Goal: Task Accomplishment & Management: Use online tool/utility

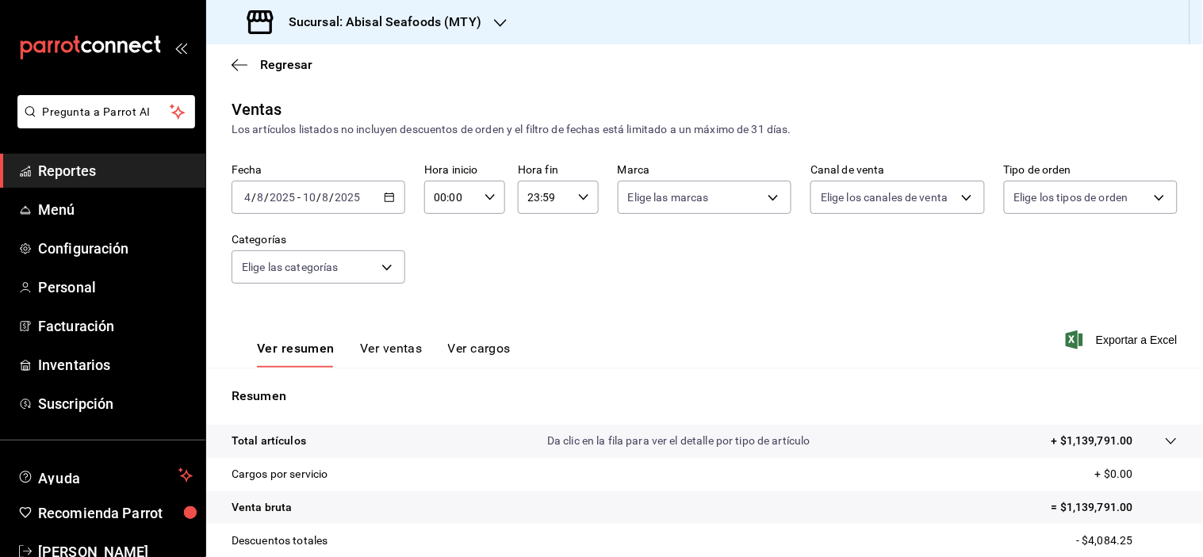
scroll to position [202, 0]
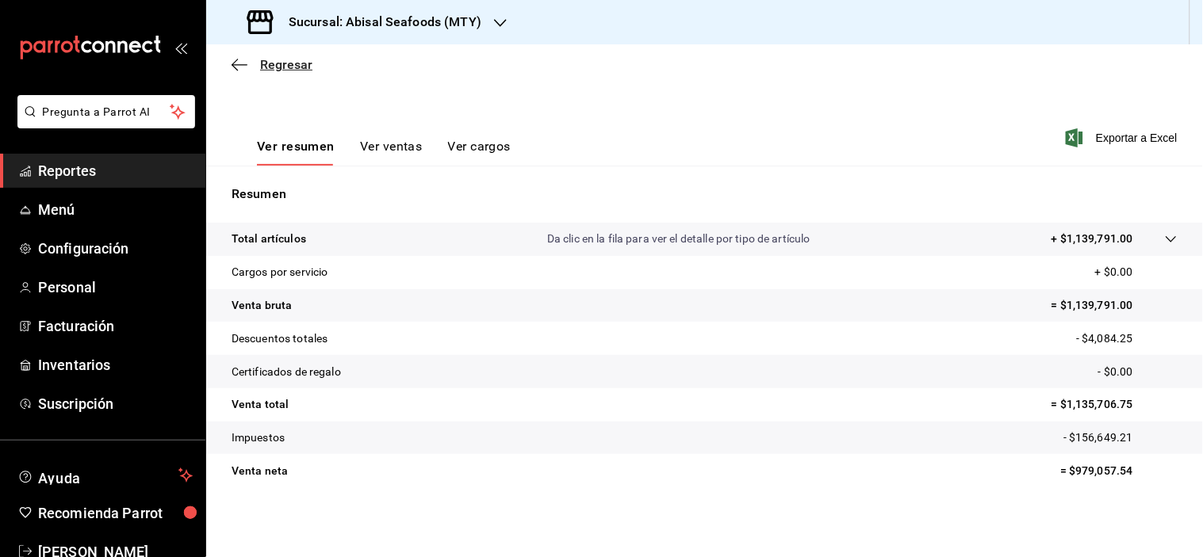
click at [243, 67] on icon "button" at bounding box center [240, 65] width 16 height 14
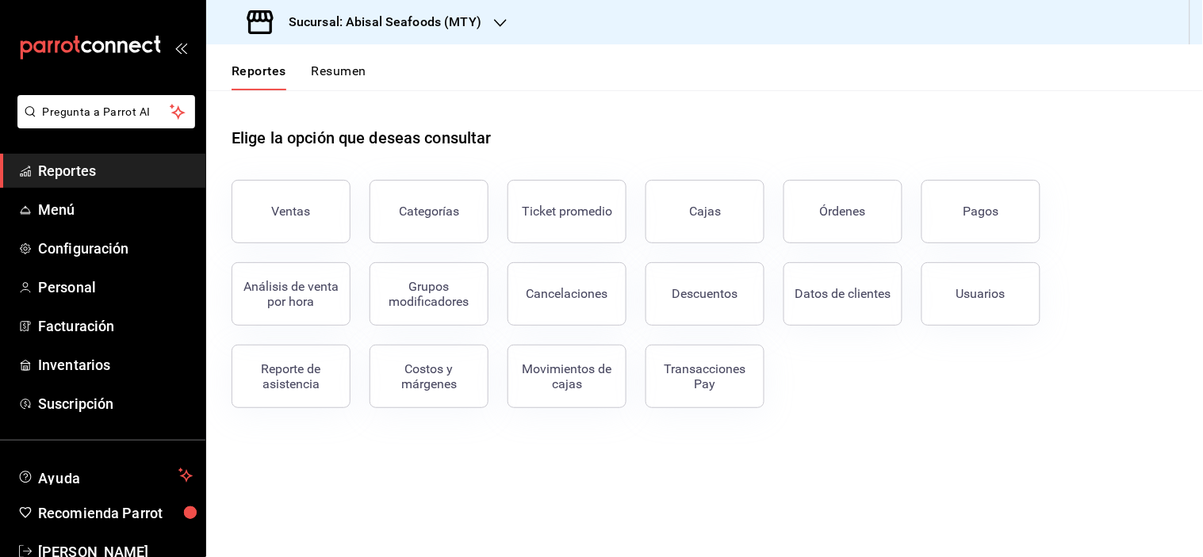
click at [139, 170] on span "Reportes" at bounding box center [115, 170] width 155 height 21
click at [580, 299] on div "Cancelaciones" at bounding box center [567, 293] width 82 height 15
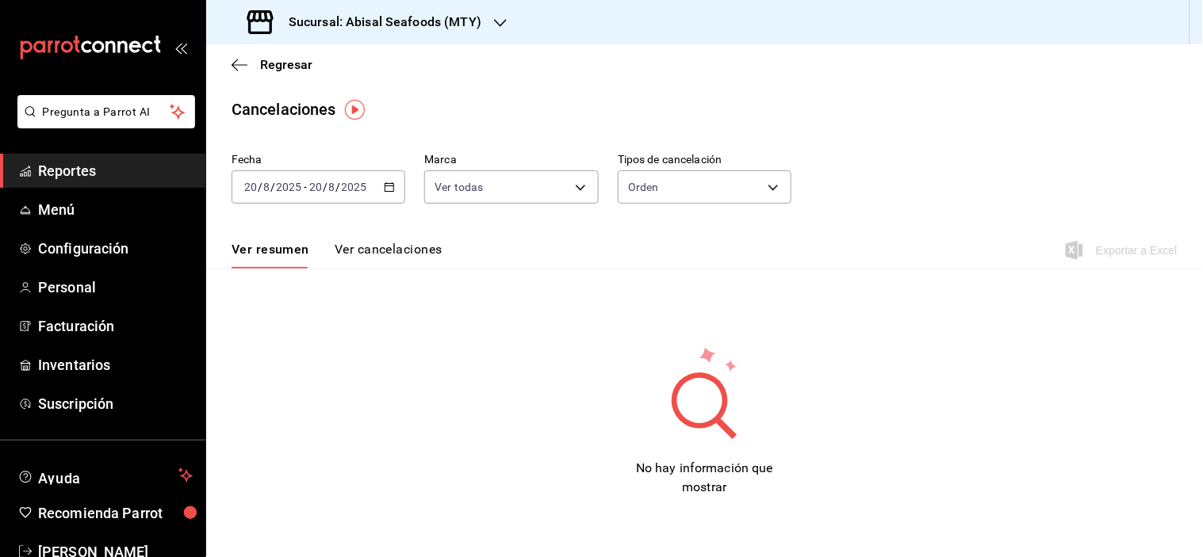
click at [386, 193] on div "[DATE] [DATE] - [DATE] [DATE]" at bounding box center [319, 186] width 174 height 33
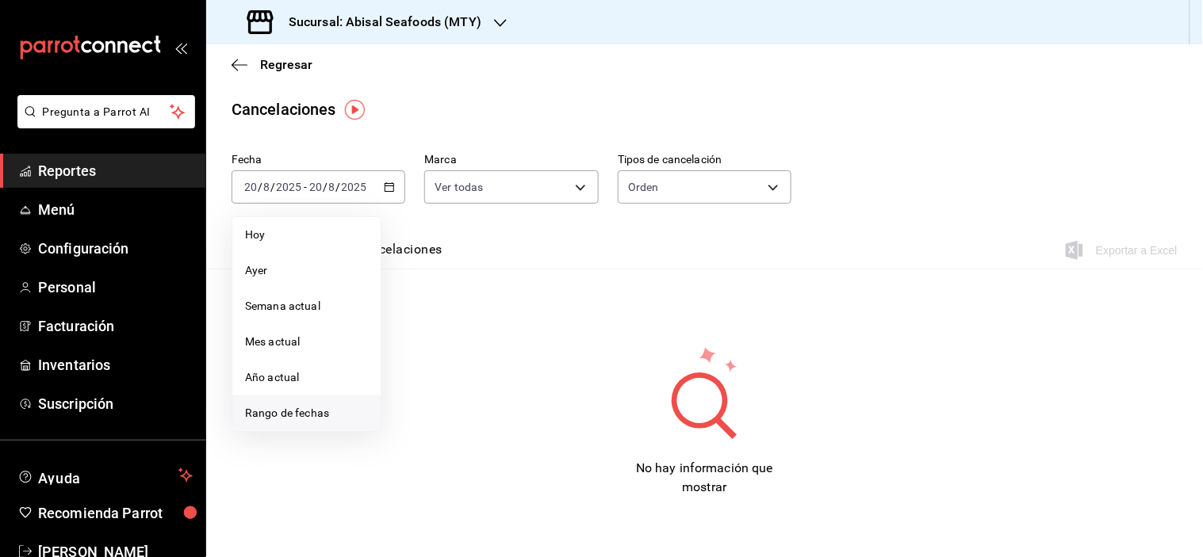
click at [339, 403] on li "Rango de fechas" at bounding box center [306, 414] width 148 height 36
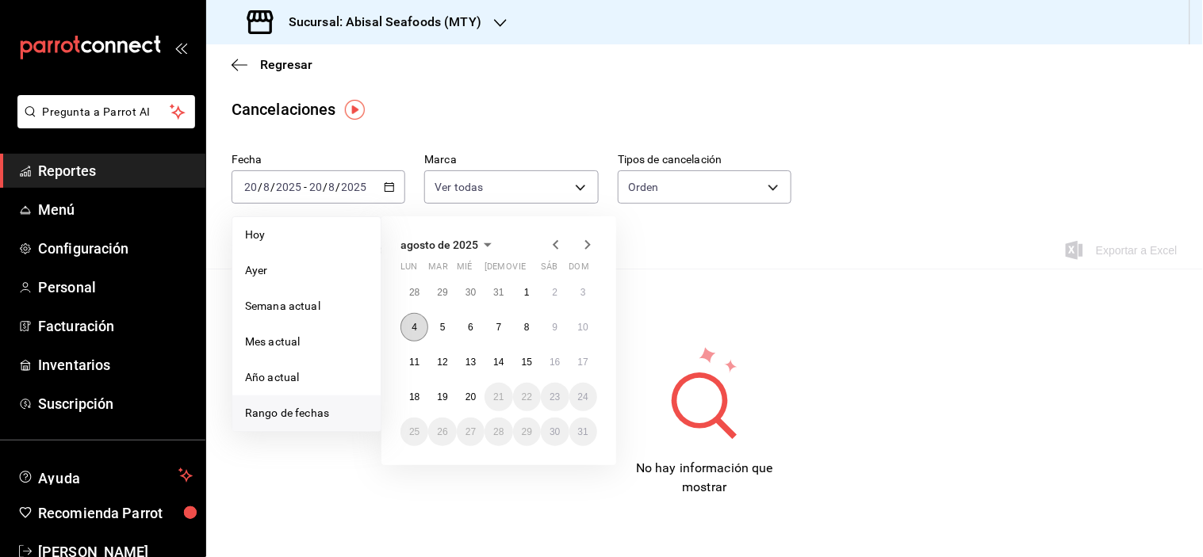
click at [412, 327] on abbr "4" at bounding box center [415, 327] width 6 height 11
click at [588, 329] on button "10" at bounding box center [583, 327] width 28 height 29
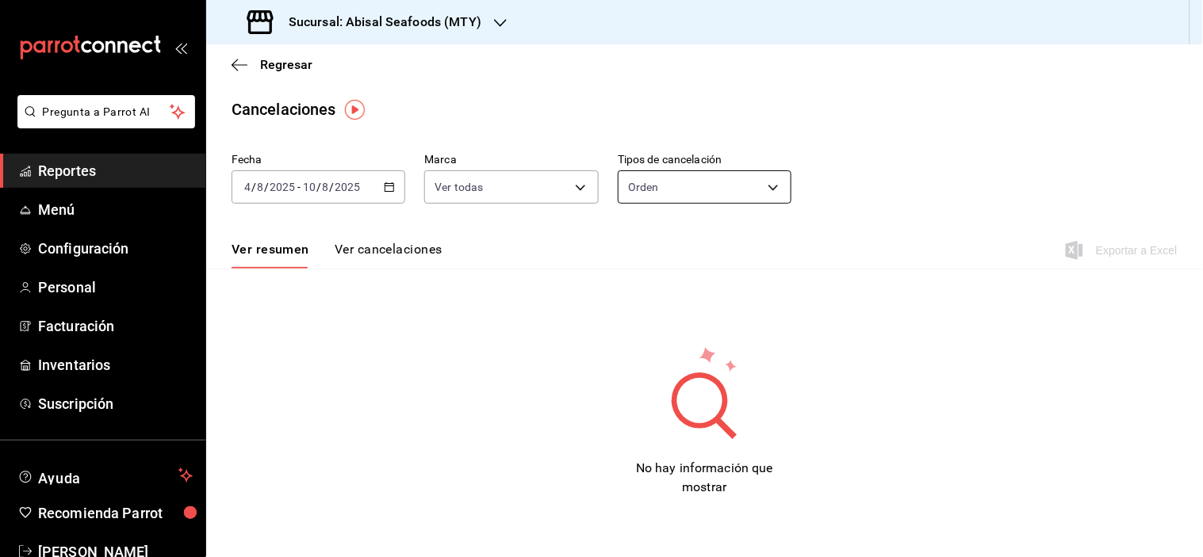
click at [735, 191] on body "Pregunta a Parrot AI Reportes Menú Configuración Personal Facturación Inventari…" at bounding box center [601, 278] width 1203 height 557
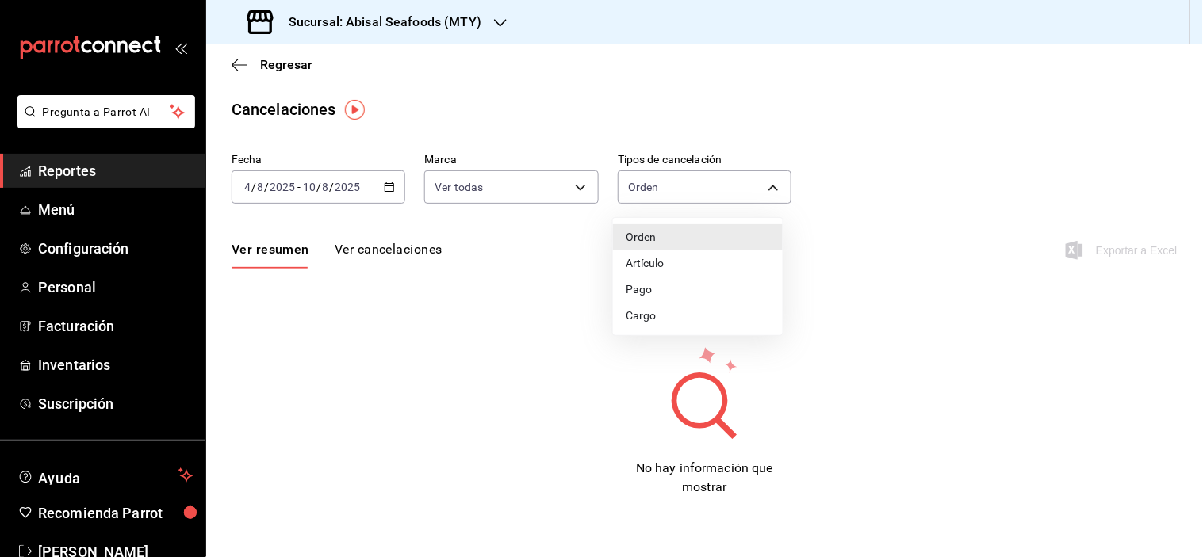
click at [725, 255] on li "Artículo" at bounding box center [698, 264] width 170 height 26
type input "ORDER_ITEM"
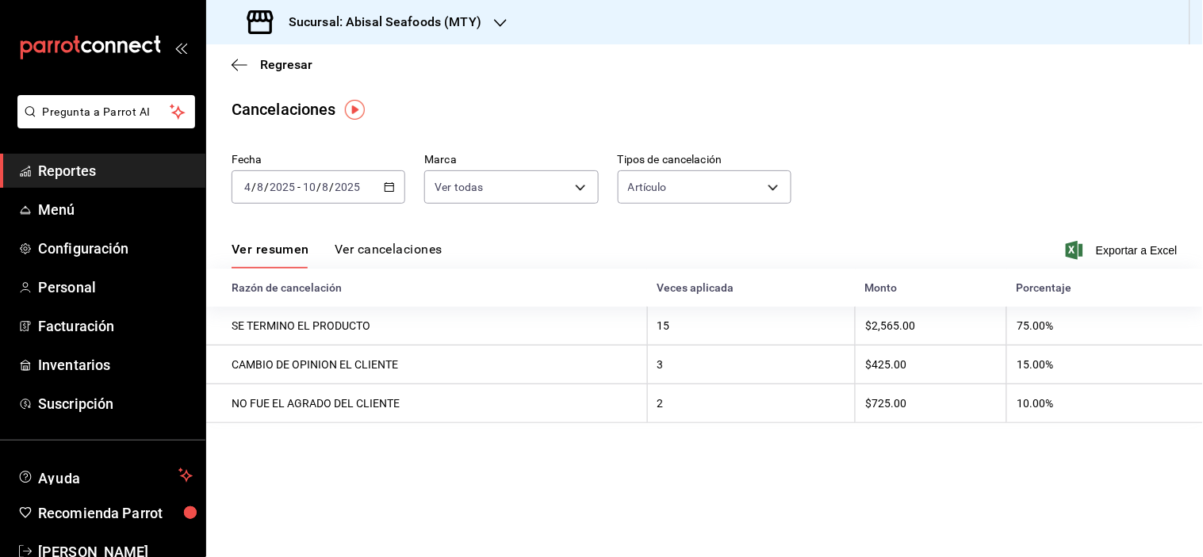
drag, startPoint x: 409, startPoint y: 248, endPoint x: 619, endPoint y: 246, distance: 210.1
click at [410, 247] on button "Ver cancelaciones" at bounding box center [389, 255] width 108 height 27
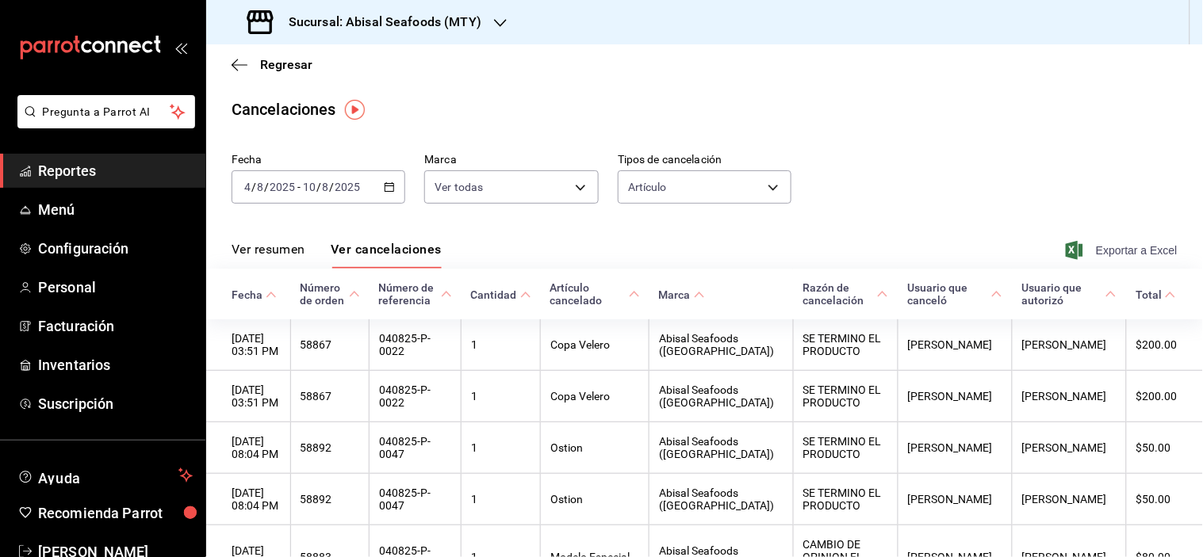
click at [1134, 246] on span "Exportar a Excel" at bounding box center [1123, 250] width 109 height 19
click at [232, 71] on icon "button" at bounding box center [240, 65] width 16 height 14
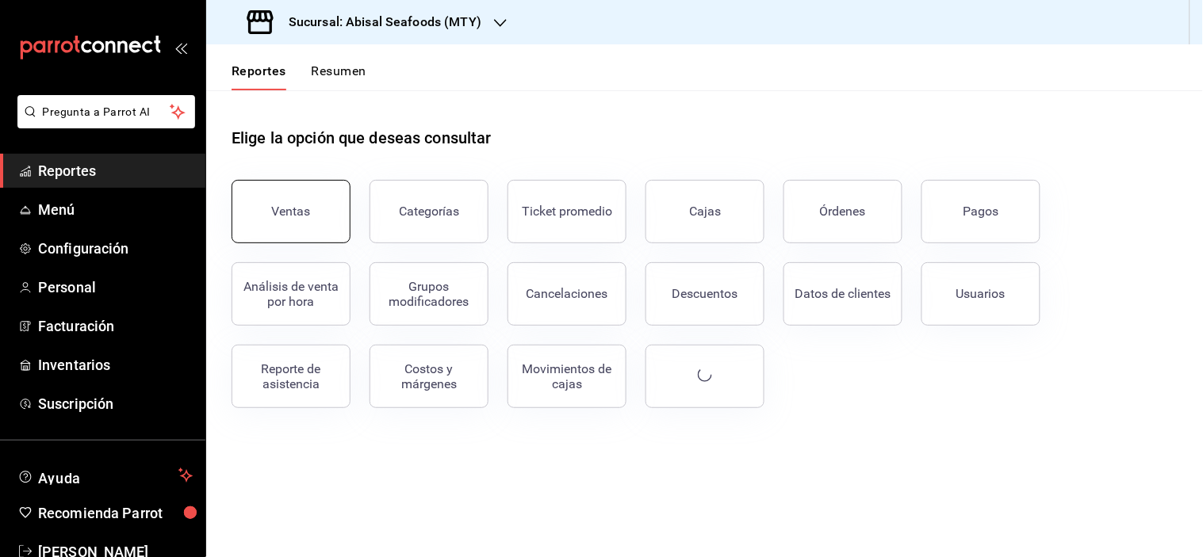
click at [272, 200] on button "Ventas" at bounding box center [291, 211] width 119 height 63
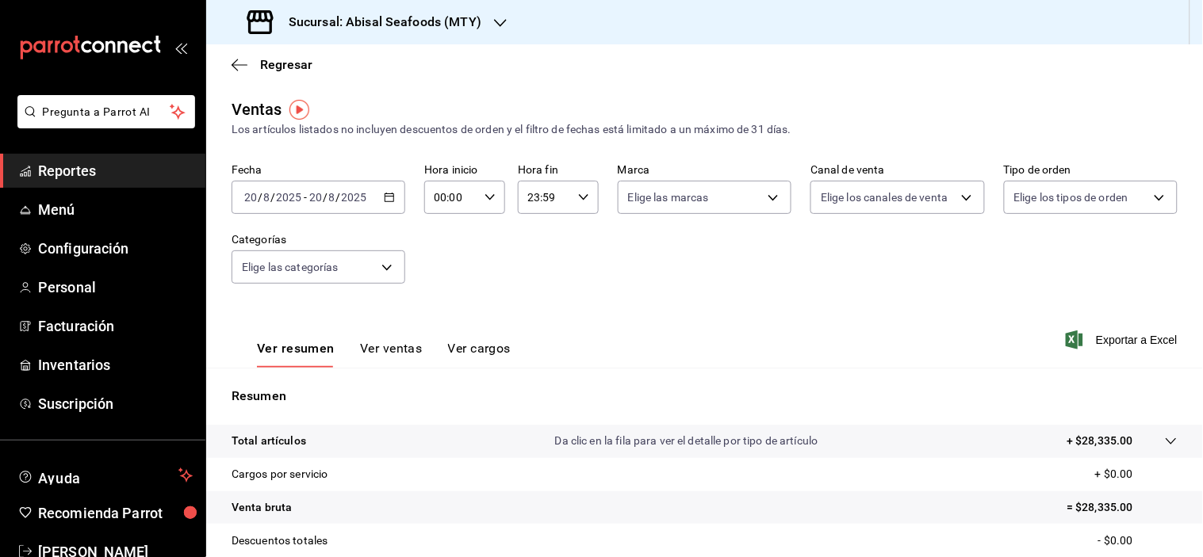
click at [385, 194] on \(Stroke\) "button" at bounding box center [390, 197] width 10 height 9
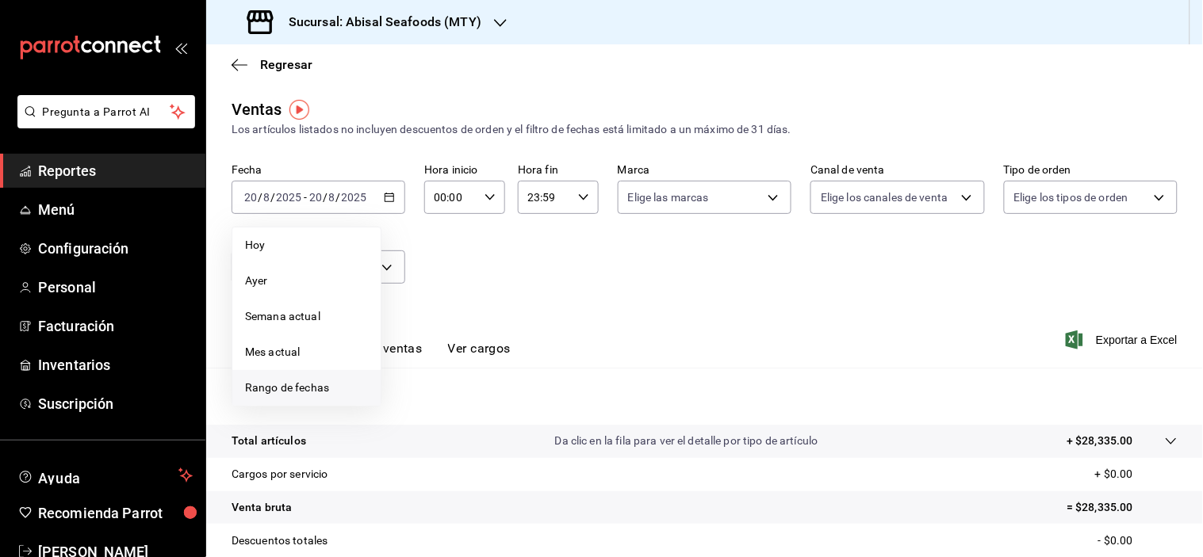
click at [327, 385] on span "Rango de fechas" at bounding box center [306, 388] width 123 height 17
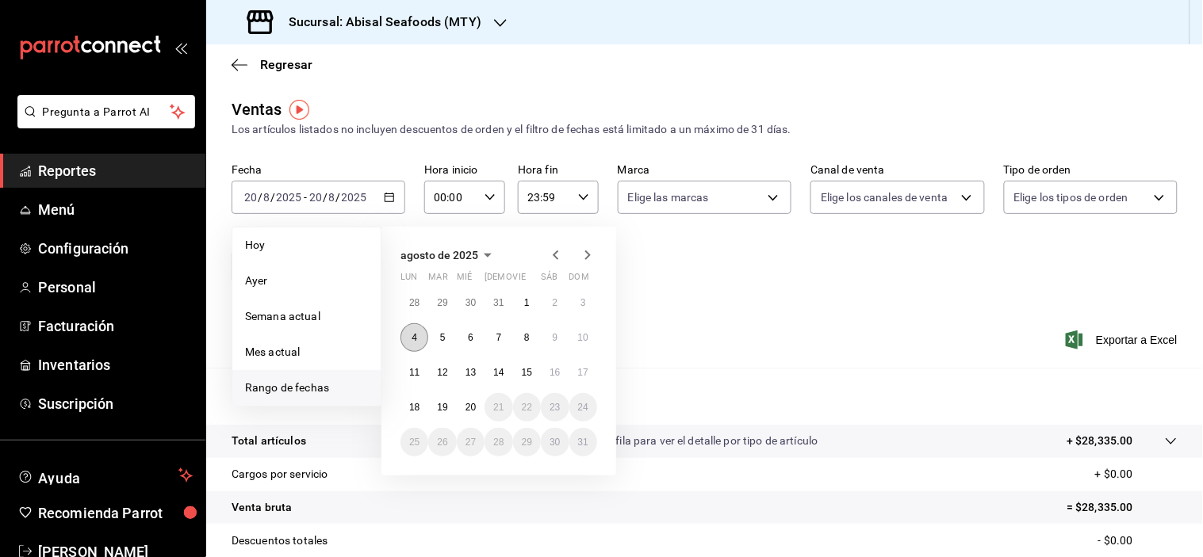
click at [412, 341] on abbr "4" at bounding box center [415, 337] width 6 height 11
click at [587, 339] on abbr "10" at bounding box center [583, 337] width 10 height 11
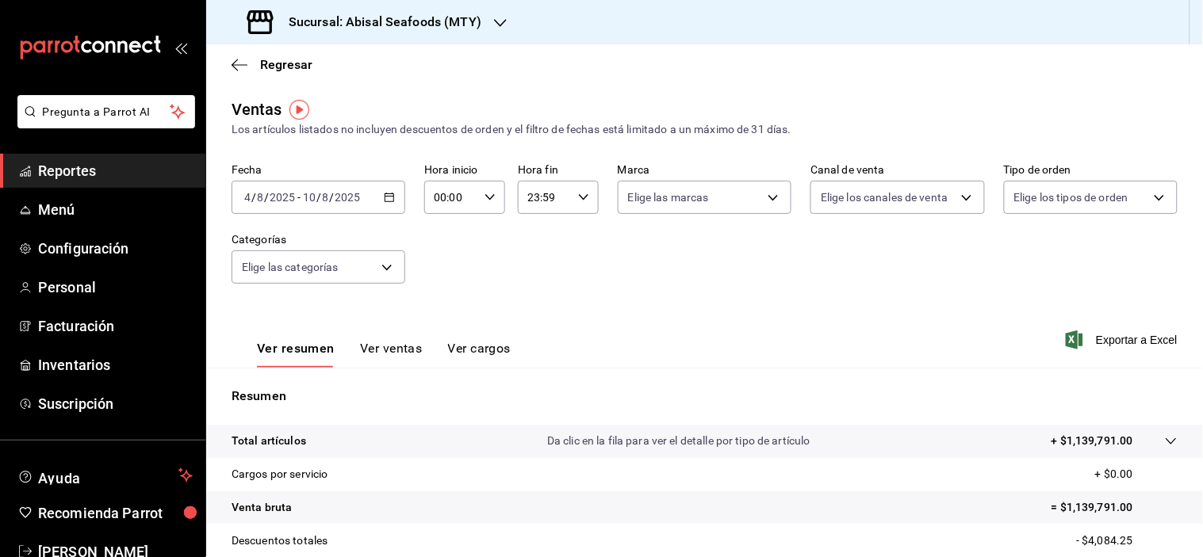
click at [394, 349] on button "Ver ventas" at bounding box center [391, 354] width 63 height 27
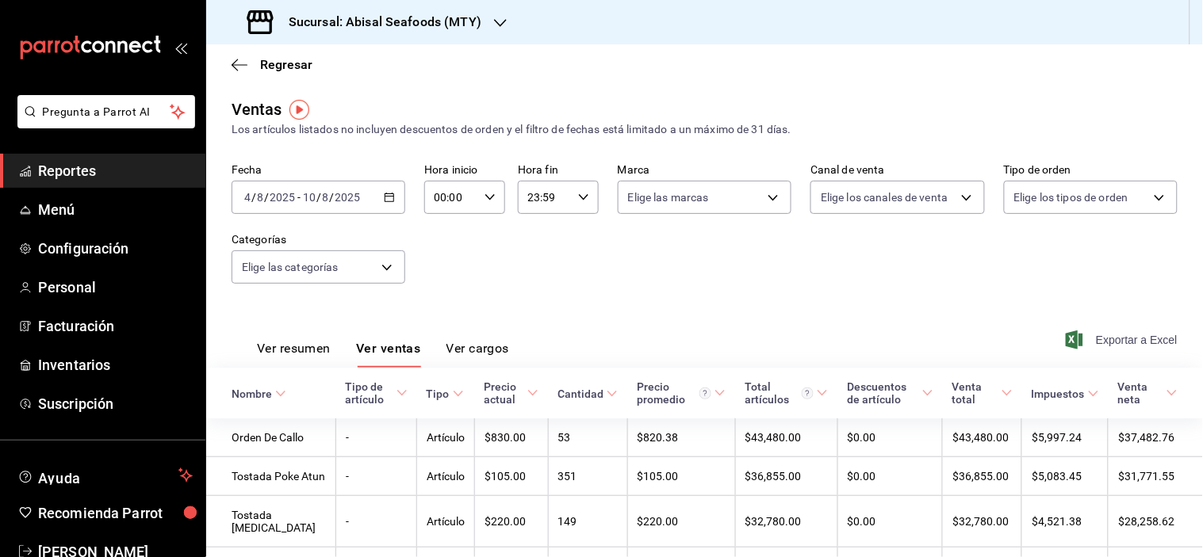
click at [1131, 334] on span "Exportar a Excel" at bounding box center [1123, 340] width 109 height 19
click at [239, 65] on icon "button" at bounding box center [240, 65] width 16 height 14
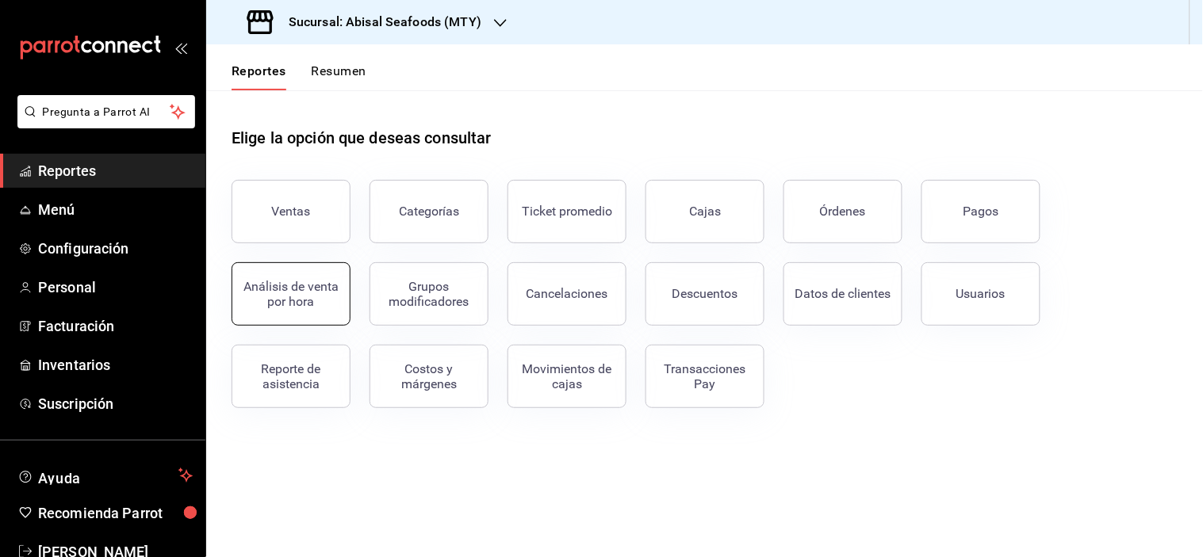
click at [313, 312] on button "Análisis de venta por hora" at bounding box center [291, 293] width 119 height 63
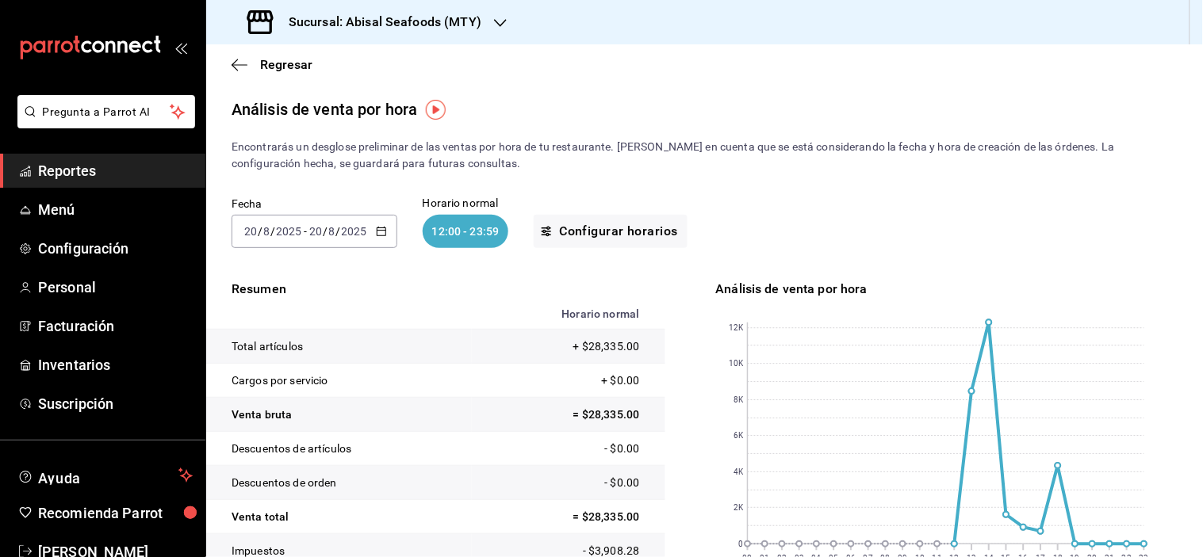
click at [381, 230] on icon "button" at bounding box center [381, 231] width 11 height 11
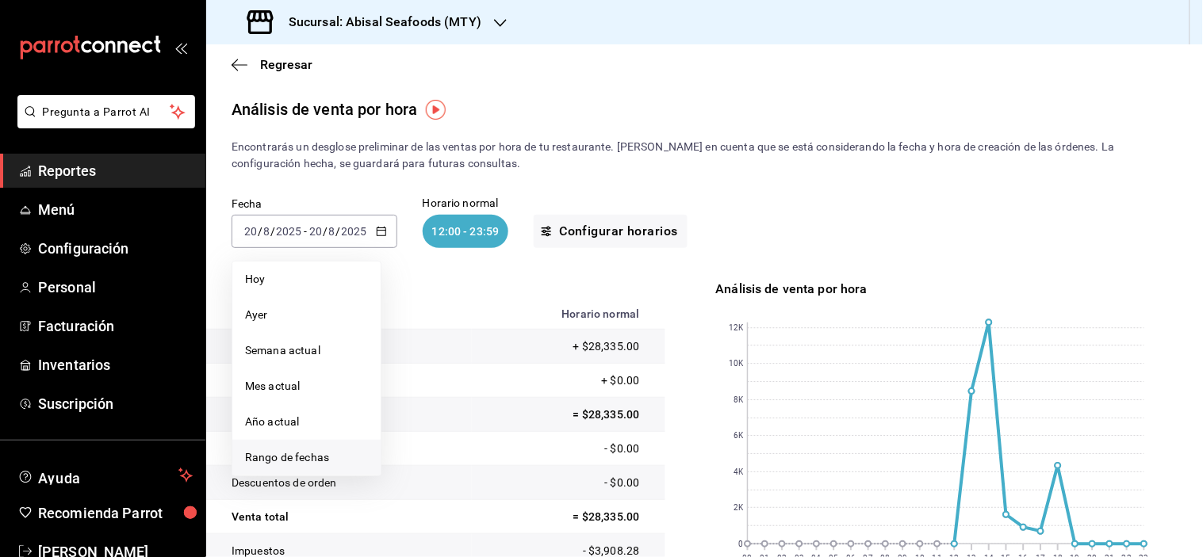
click at [322, 457] on span "Rango de fechas" at bounding box center [306, 458] width 123 height 17
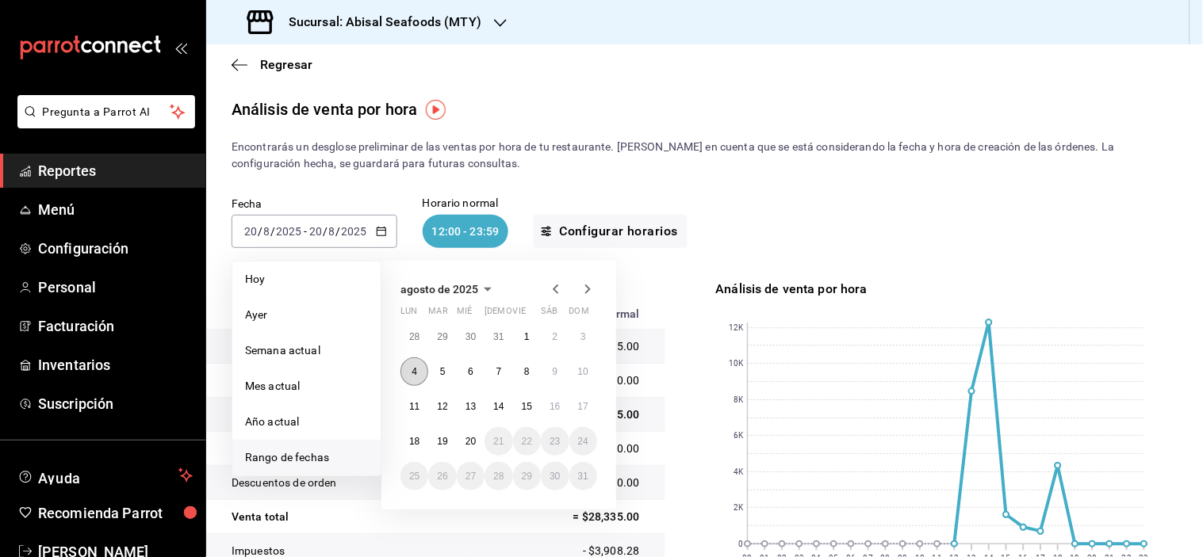
click at [412, 375] on abbr "4" at bounding box center [415, 371] width 6 height 11
click at [575, 373] on button "10" at bounding box center [583, 372] width 28 height 29
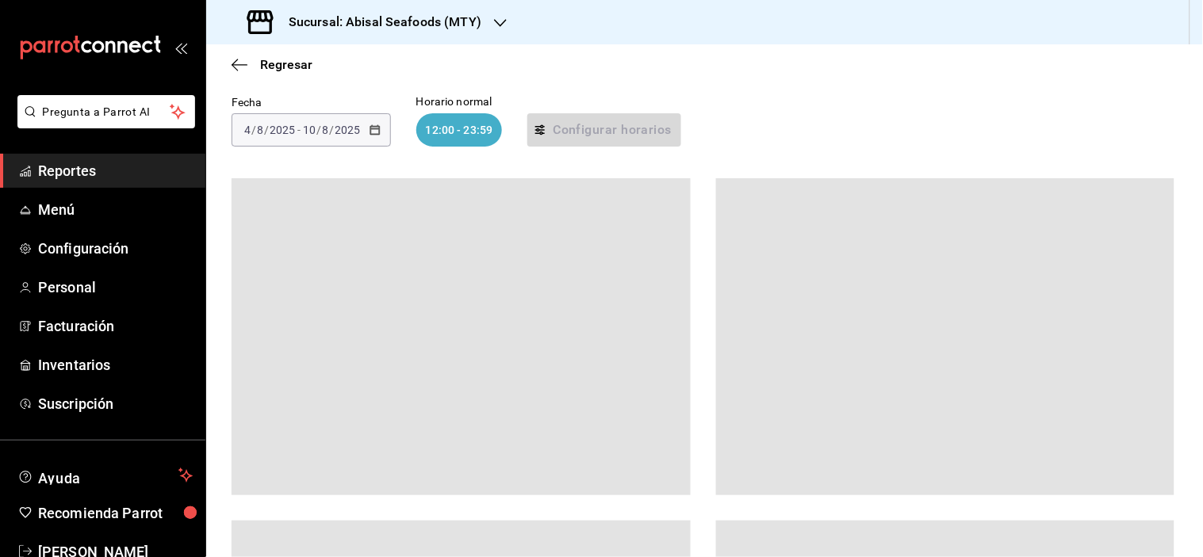
scroll to position [88, 0]
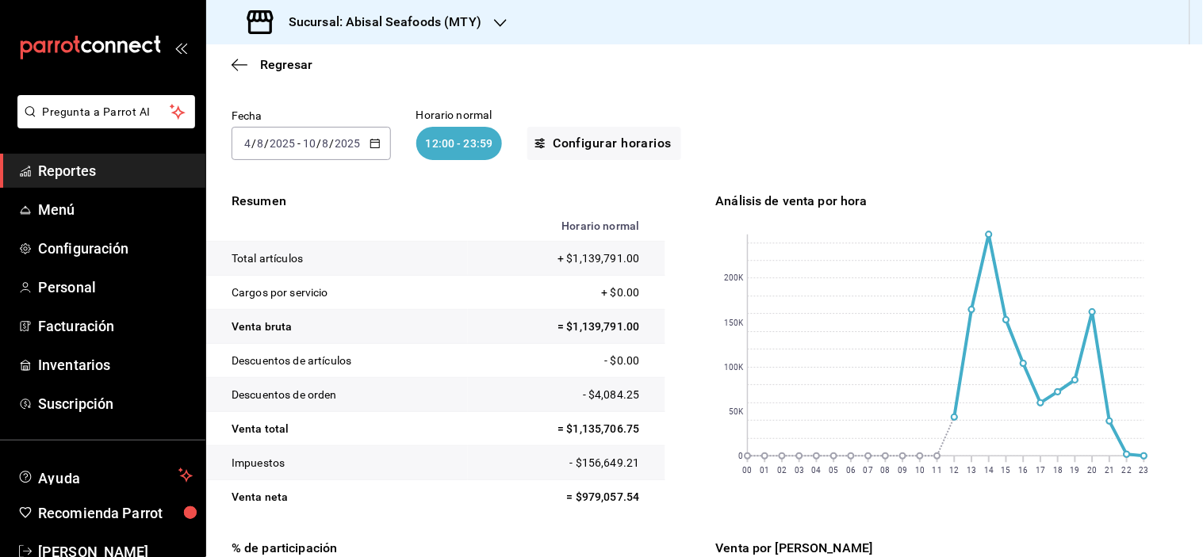
click at [101, 175] on span "Reportes" at bounding box center [115, 170] width 155 height 21
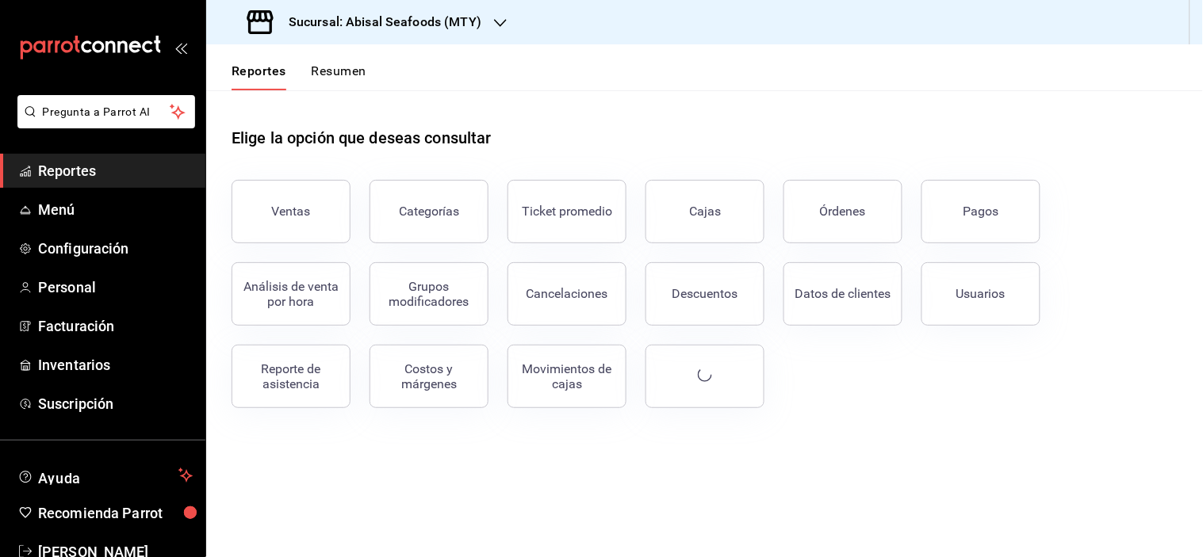
click at [405, 26] on h3 "Sucursal: Abisal Seafoods (MTY)" at bounding box center [378, 22] width 205 height 19
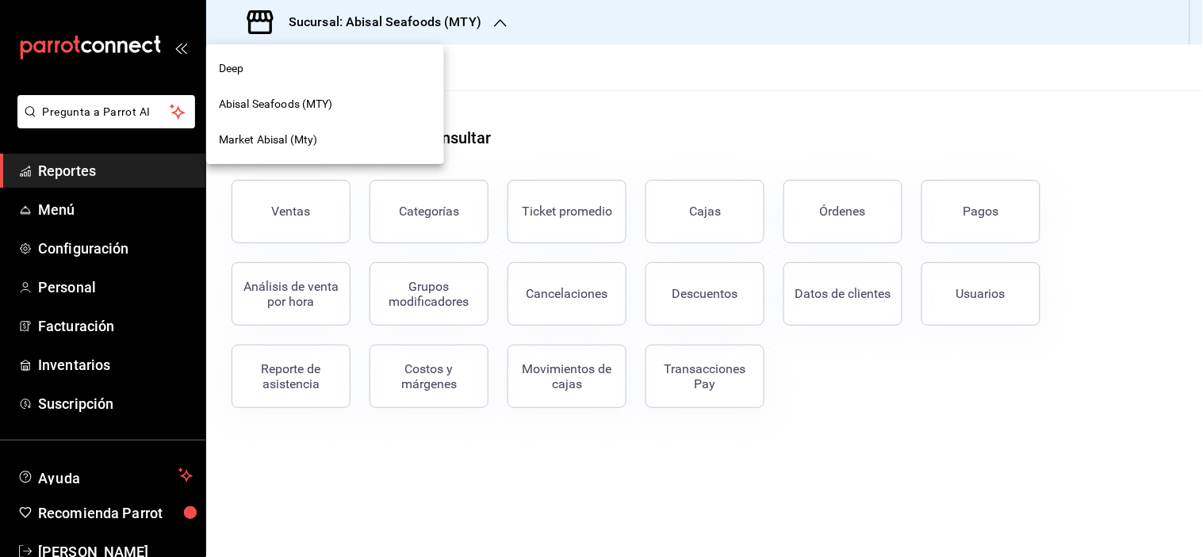
click at [323, 59] on div "Deep" at bounding box center [325, 69] width 238 height 36
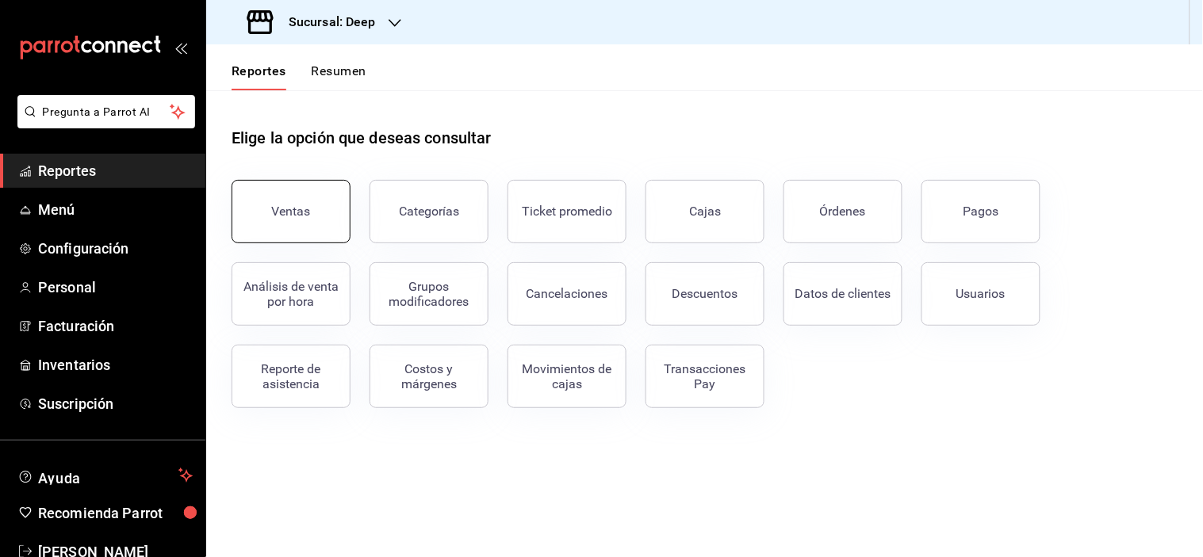
click at [311, 219] on button "Ventas" at bounding box center [291, 211] width 119 height 63
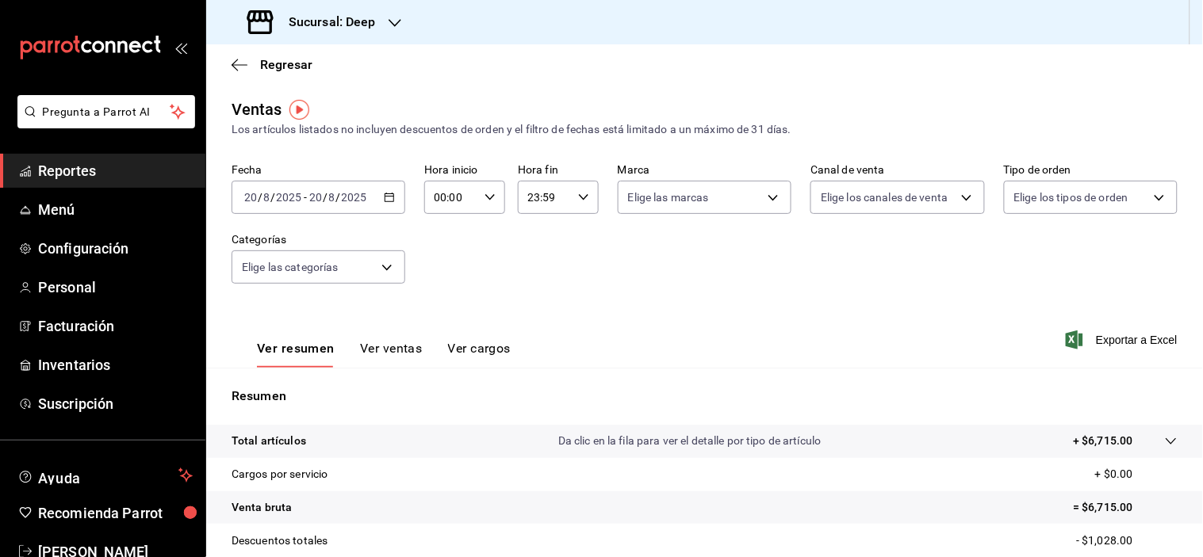
click at [384, 198] on icon "button" at bounding box center [389, 197] width 11 height 11
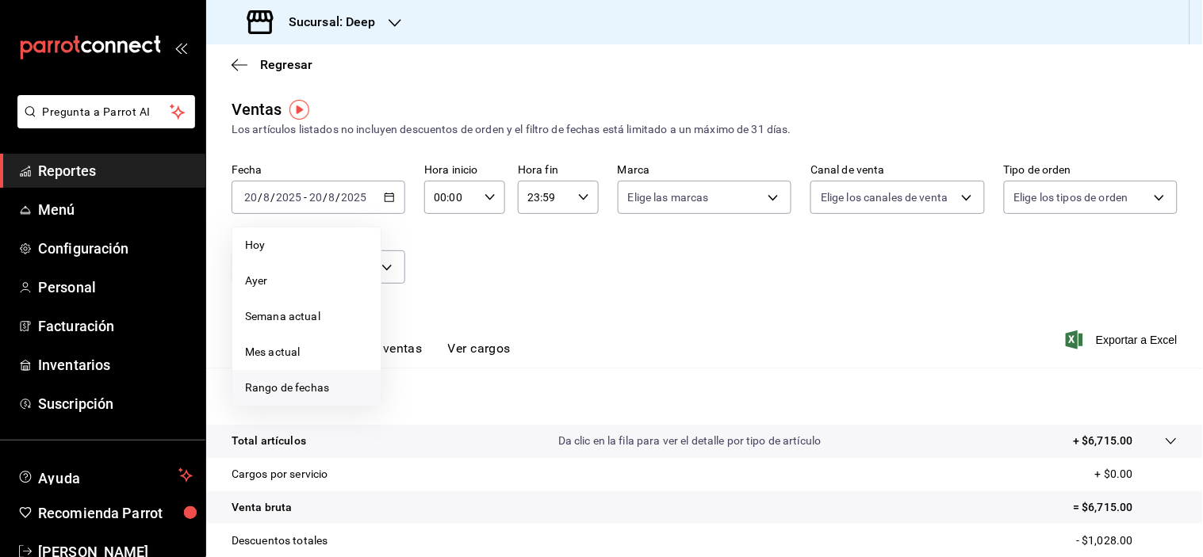
click at [313, 380] on span "Rango de fechas" at bounding box center [306, 388] width 123 height 17
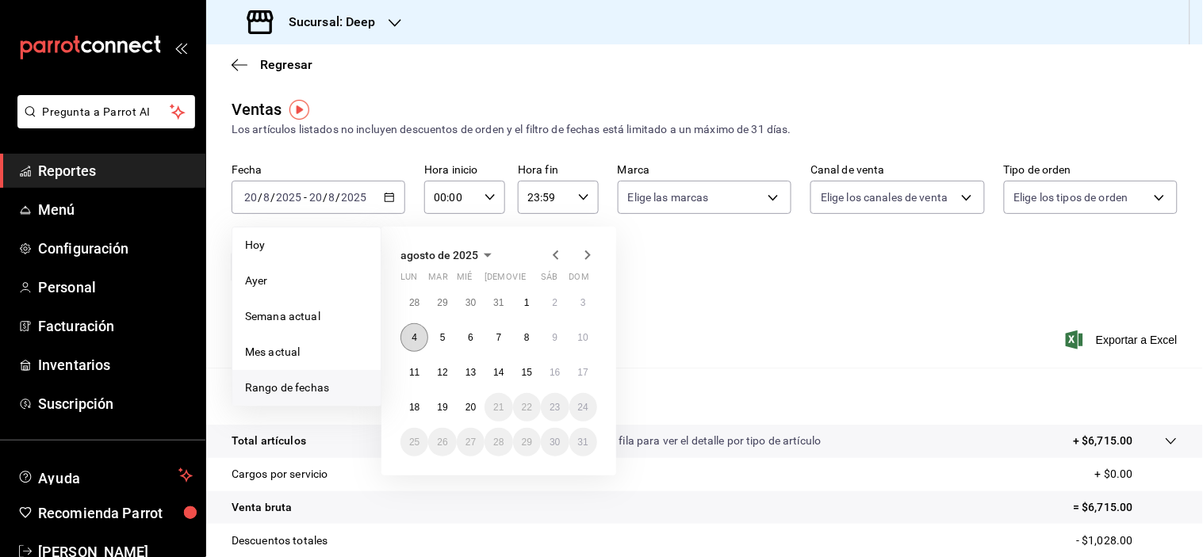
click at [416, 332] on abbr "4" at bounding box center [415, 337] width 6 height 11
click at [576, 336] on button "10" at bounding box center [583, 338] width 28 height 29
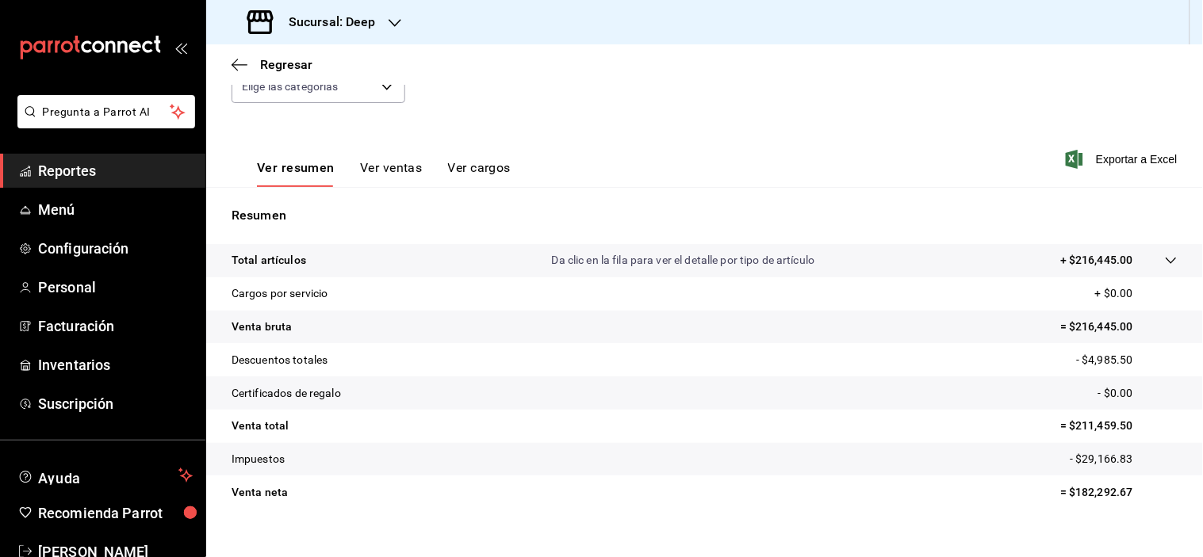
scroll to position [202, 0]
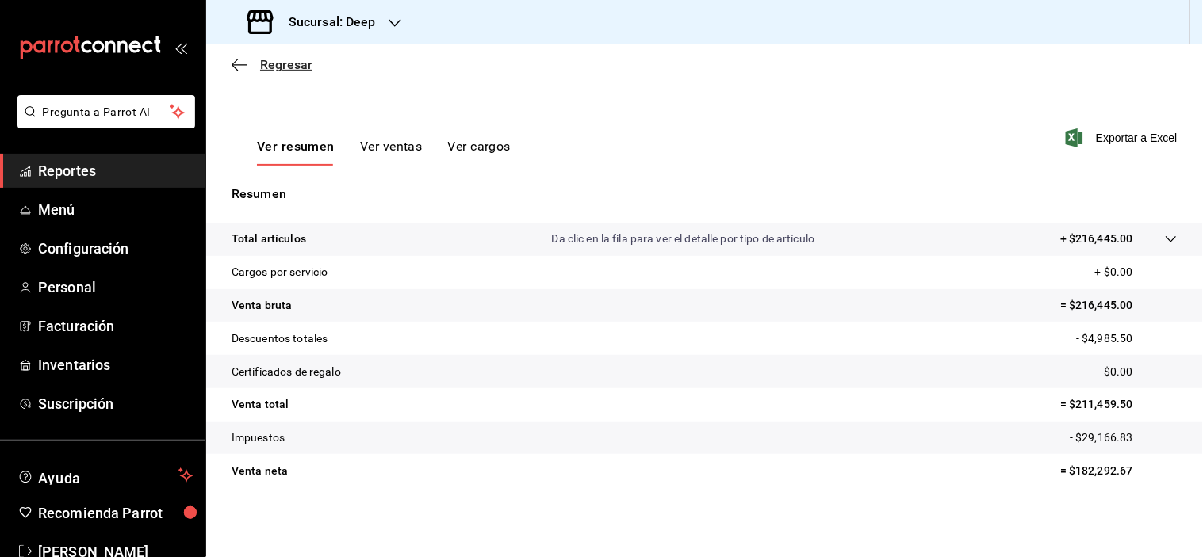
click at [240, 61] on icon "button" at bounding box center [240, 65] width 16 height 14
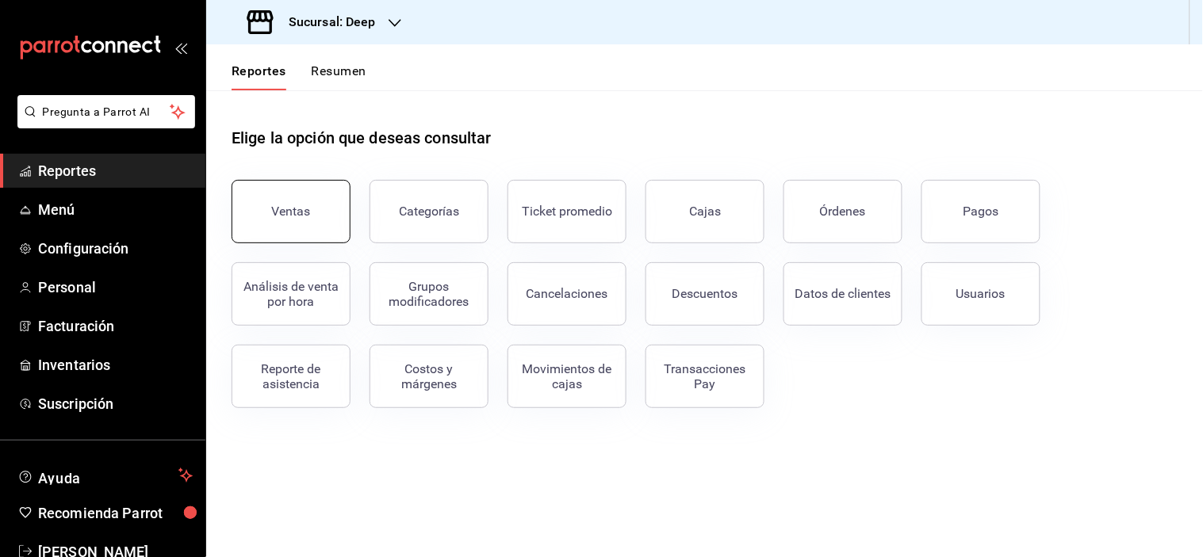
click at [270, 210] on button "Ventas" at bounding box center [291, 211] width 119 height 63
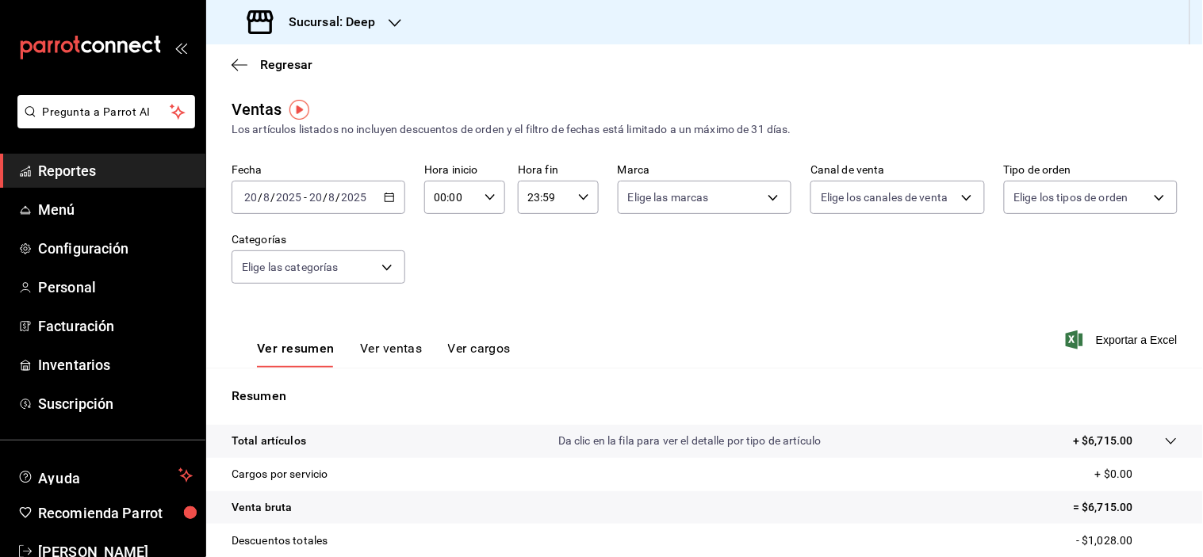
click at [384, 201] on icon "button" at bounding box center [389, 197] width 11 height 11
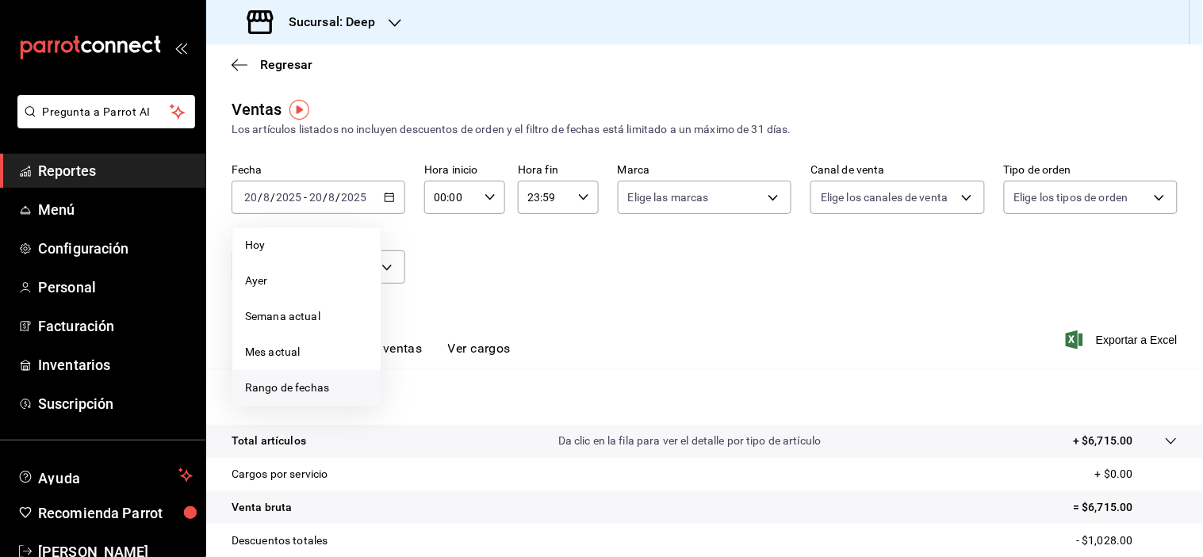
click at [304, 377] on li "Rango de fechas" at bounding box center [306, 388] width 148 height 36
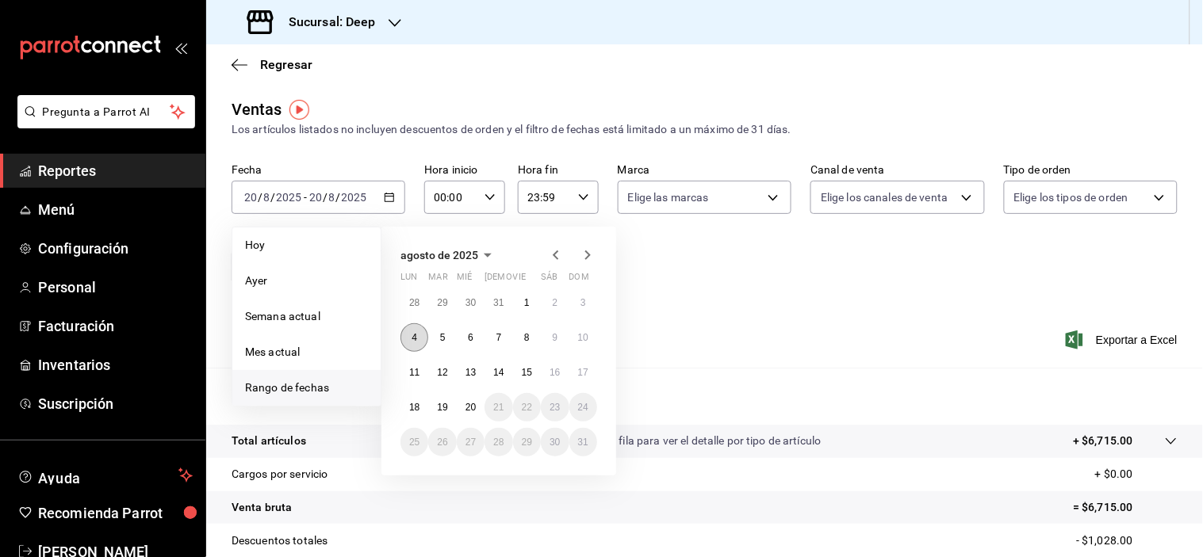
click at [419, 337] on button "4" at bounding box center [414, 338] width 28 height 29
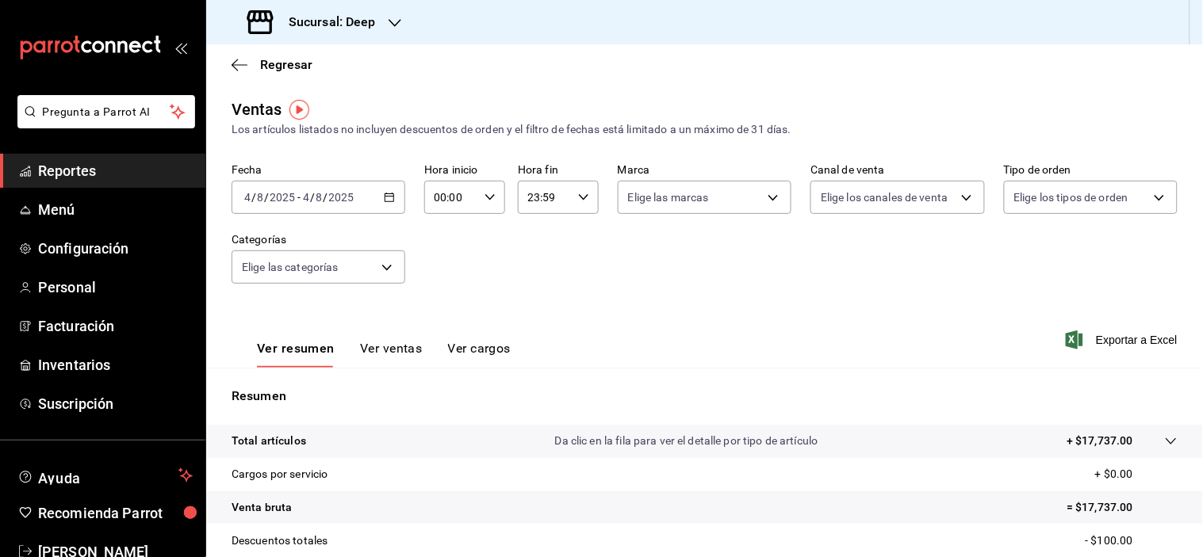
click at [384, 200] on icon "button" at bounding box center [389, 197] width 11 height 11
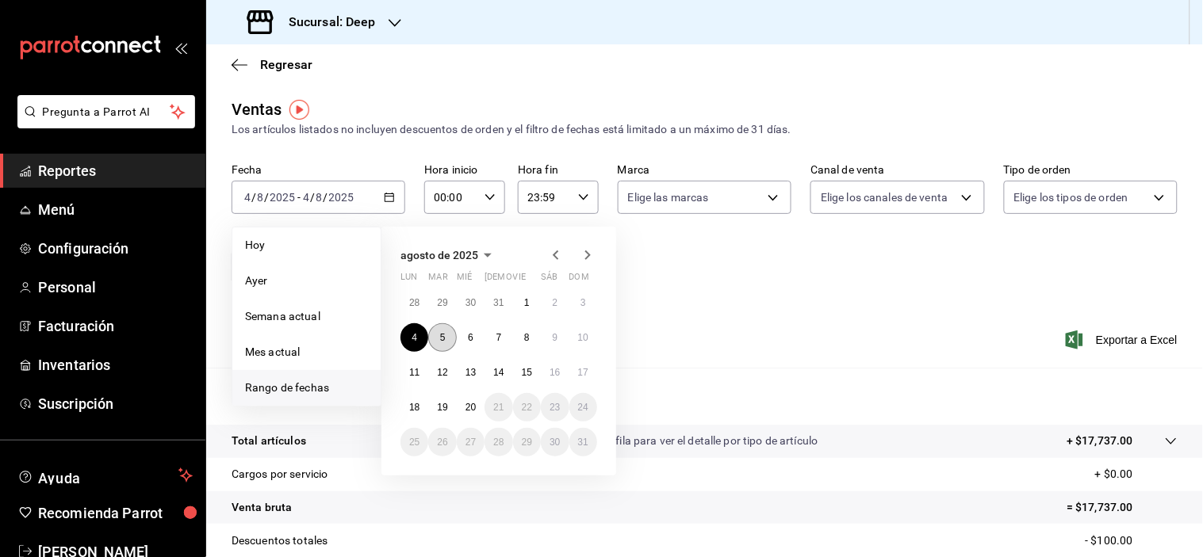
click at [446, 334] on button "5" at bounding box center [442, 338] width 28 height 29
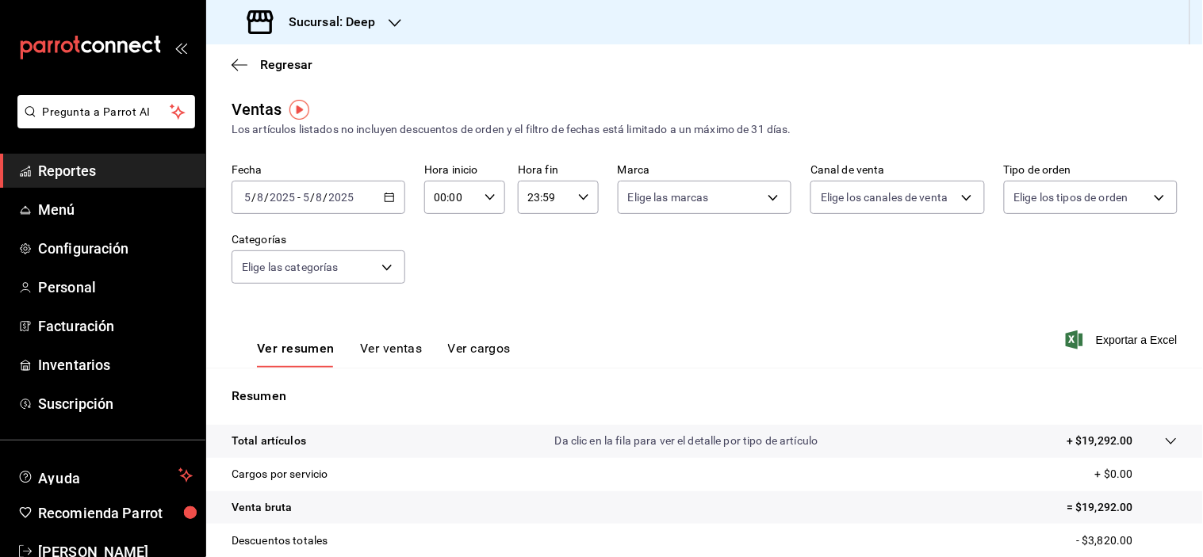
click at [373, 196] on div "[DATE] [DATE] - [DATE] [DATE]" at bounding box center [319, 197] width 174 height 33
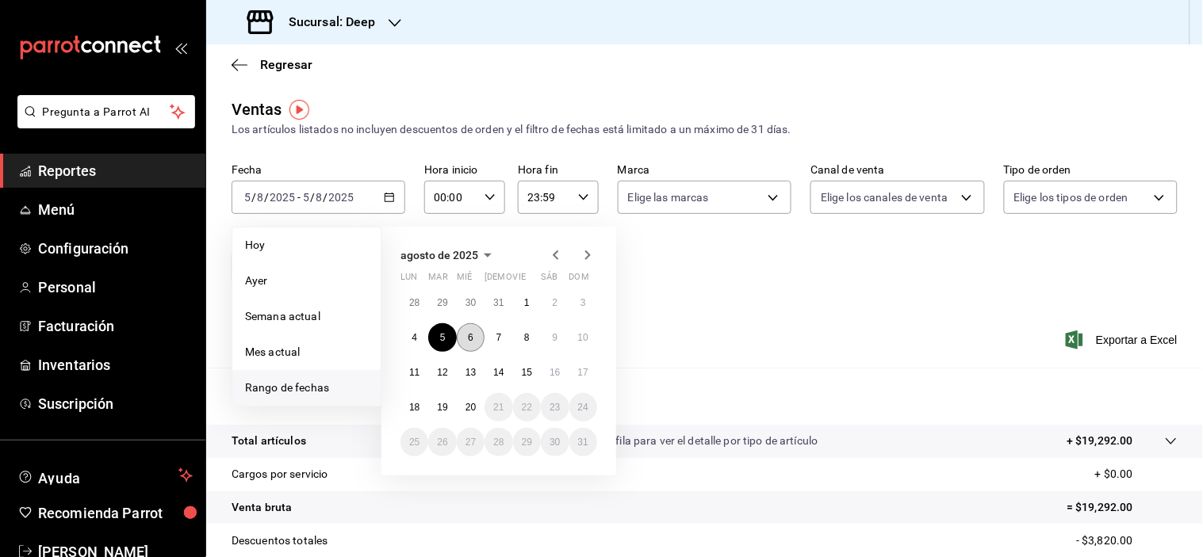
click at [460, 331] on button "6" at bounding box center [471, 338] width 28 height 29
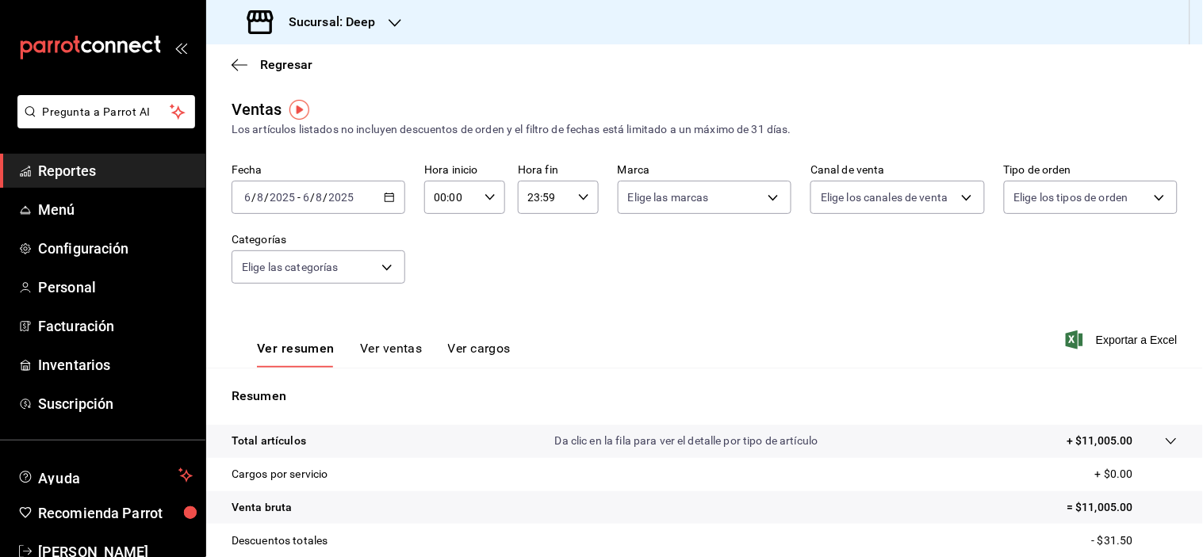
click at [385, 198] on icon "button" at bounding box center [389, 197] width 11 height 11
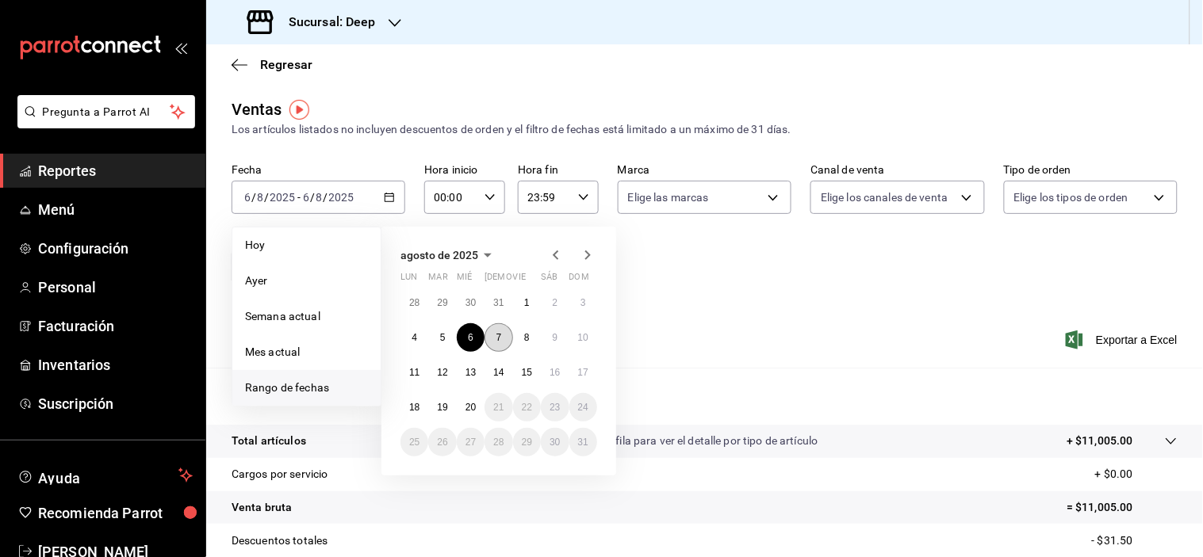
click at [503, 342] on button "7" at bounding box center [498, 338] width 28 height 29
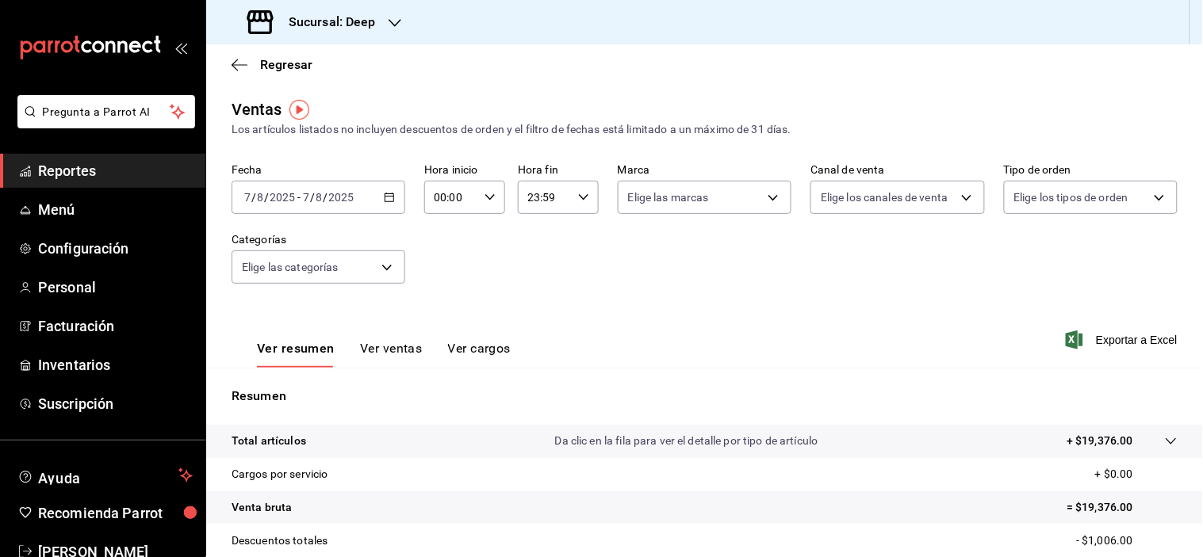
click at [385, 196] on icon "button" at bounding box center [389, 197] width 11 height 11
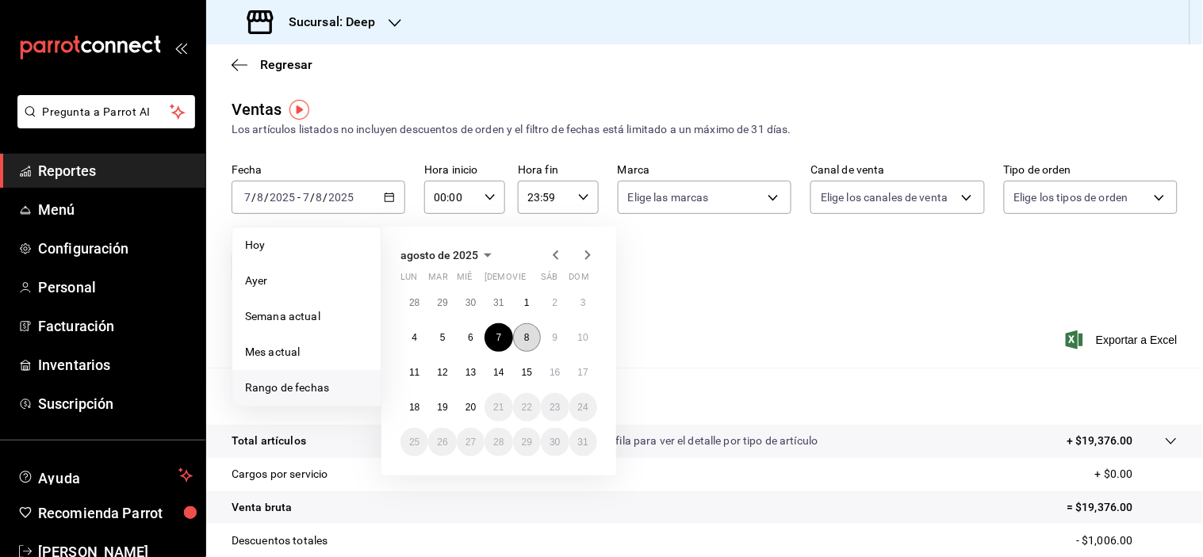
click at [535, 339] on button "8" at bounding box center [527, 338] width 28 height 29
click at [534, 339] on button "8" at bounding box center [527, 338] width 28 height 29
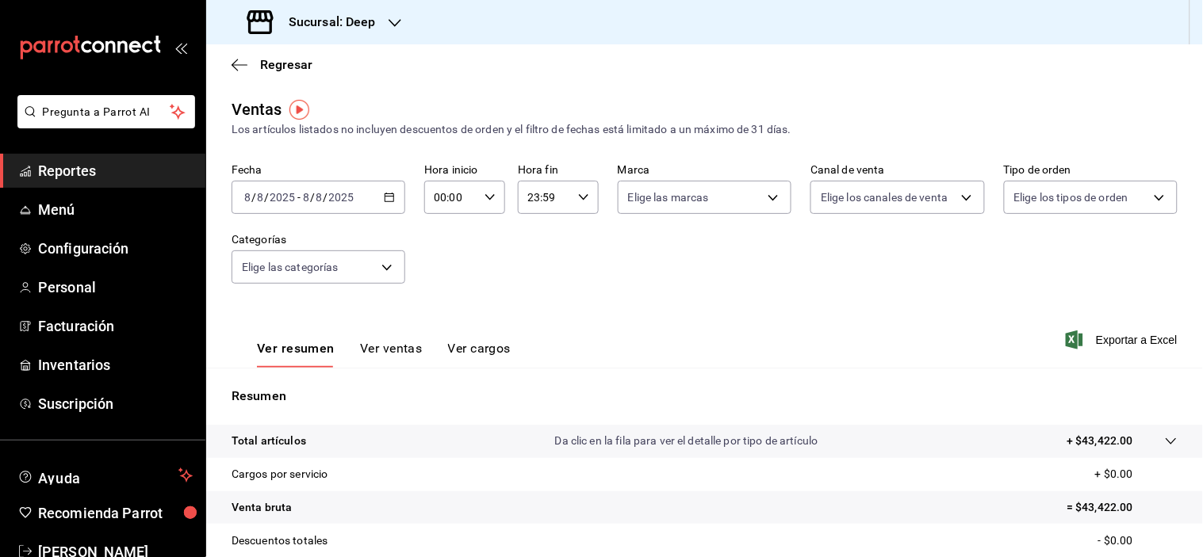
click at [386, 197] on \(Stroke\) "button" at bounding box center [389, 196] width 9 height 1
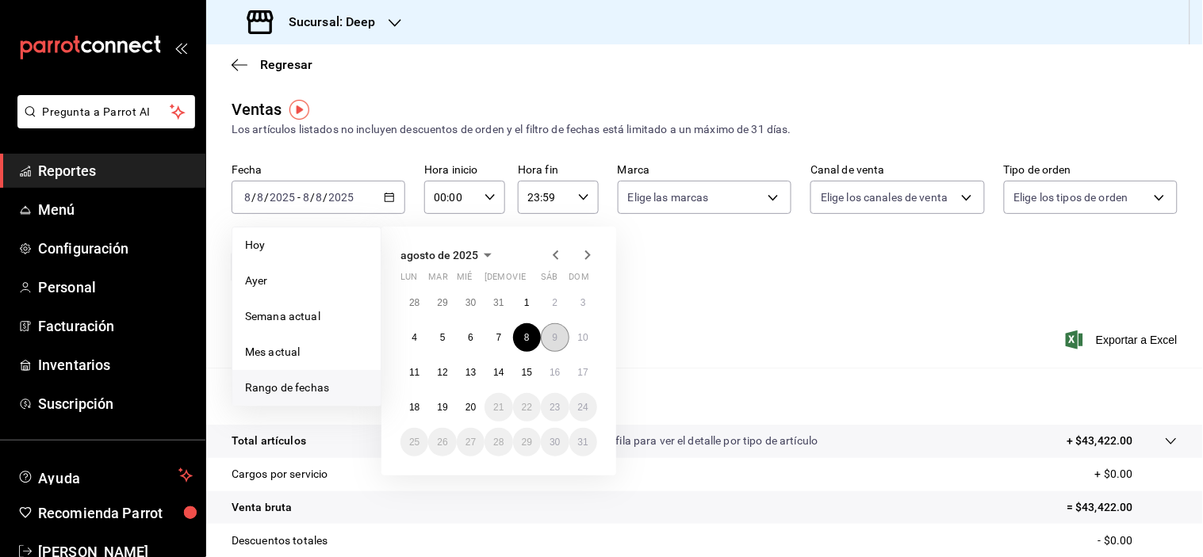
click at [553, 338] on abbr "9" at bounding box center [555, 337] width 6 height 11
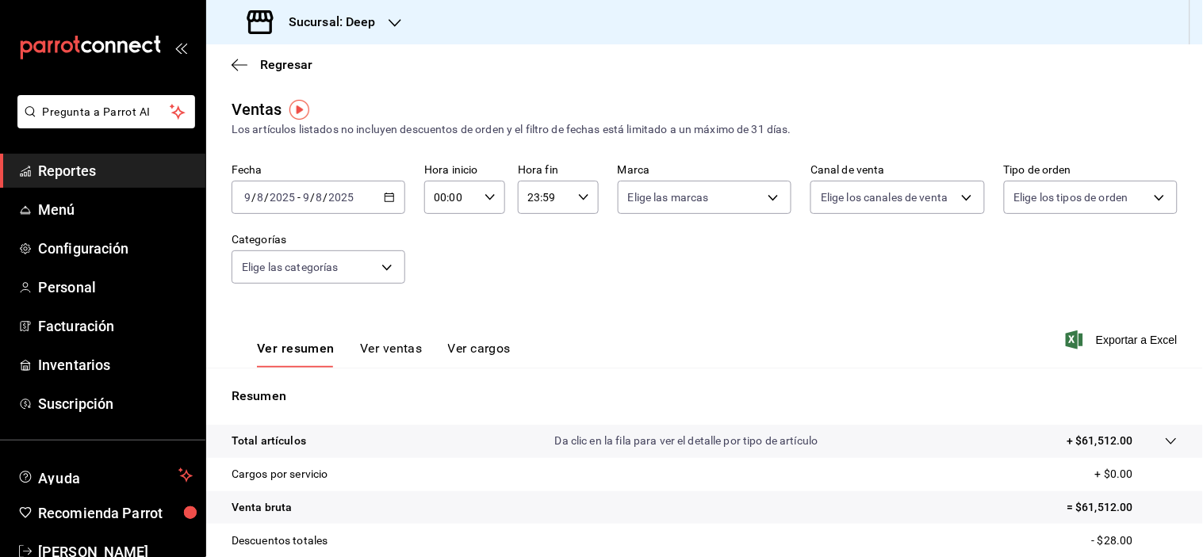
click at [385, 205] on div "[DATE] [DATE] - [DATE] [DATE]" at bounding box center [319, 197] width 174 height 33
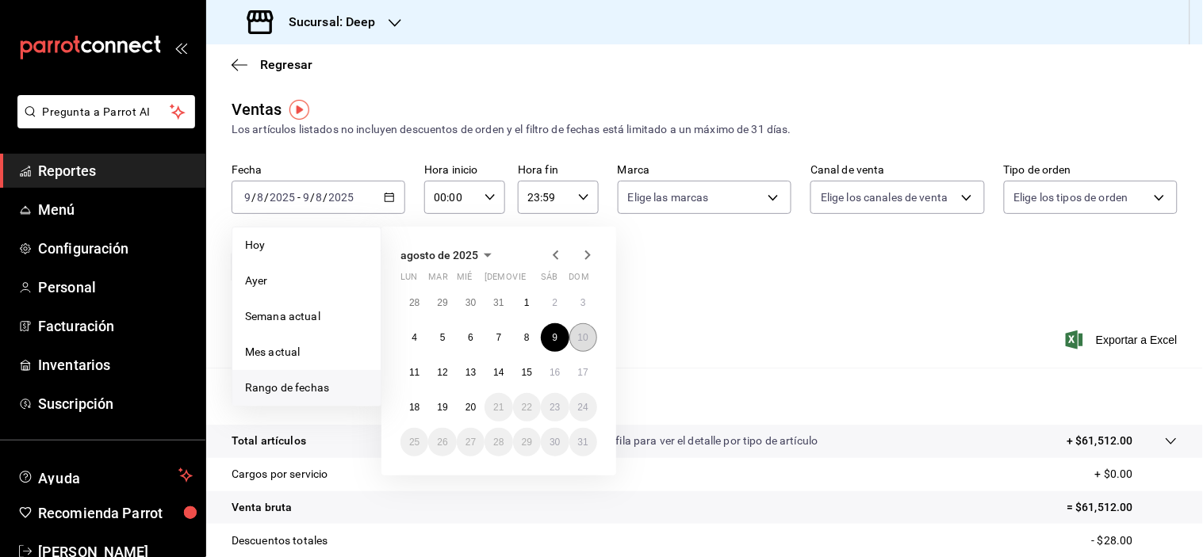
click at [579, 343] on abbr "10" at bounding box center [583, 337] width 10 height 11
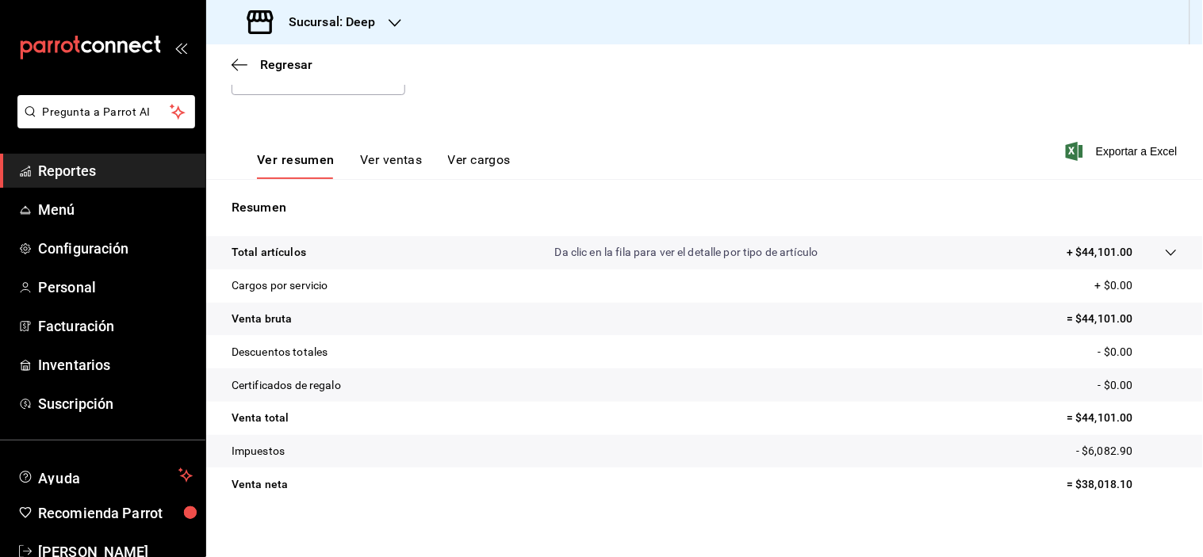
scroll to position [202, 0]
